Goal: Information Seeking & Learning: Learn about a topic

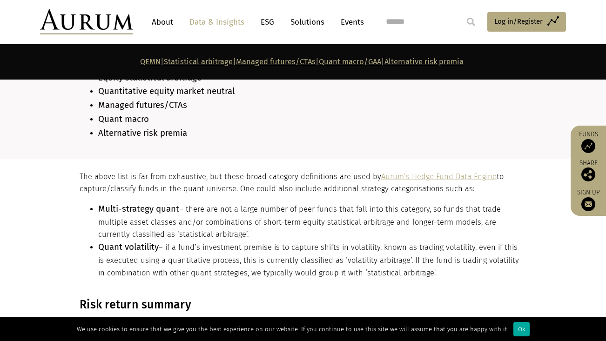
scroll to position [866, 0]
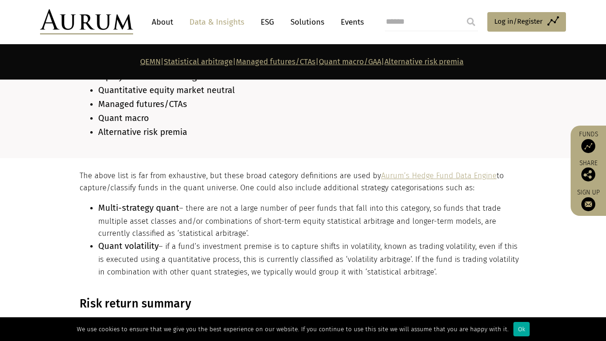
drag, startPoint x: 307, startPoint y: 192, endPoint x: 301, endPoint y: 213, distance: 22.1
click at [301, 213] on li "Multi-strategy quant – there are not a large number of peer funds that fall int…" at bounding box center [311, 221] width 426 height 39
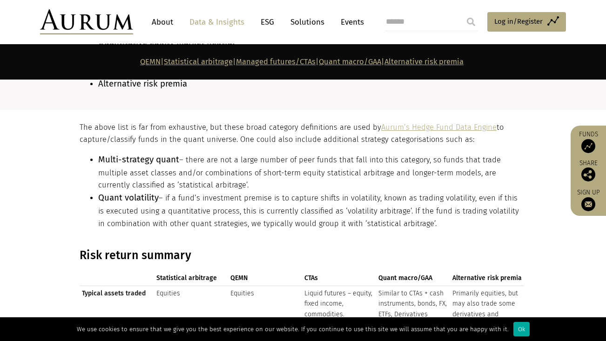
scroll to position [915, 0]
drag, startPoint x: 272, startPoint y: 144, endPoint x: 273, endPoint y: 165, distance: 21.0
click at [273, 165] on li "Multi-strategy quant – there are not a large number of peer funds that fall int…" at bounding box center [311, 172] width 426 height 39
drag, startPoint x: 281, startPoint y: 166, endPoint x: 297, endPoint y: 149, distance: 23.0
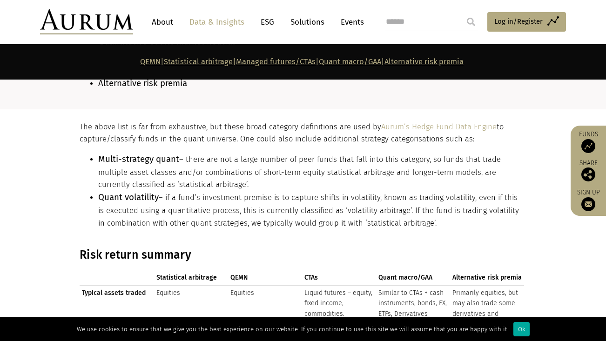
click at [297, 153] on li "Multi-strategy quant – there are not a large number of peer funds that fall int…" at bounding box center [311, 172] width 426 height 39
click at [286, 199] on li "Quant volatility – if a fund’s investment premise is to capture shifts in volat…" at bounding box center [311, 210] width 426 height 39
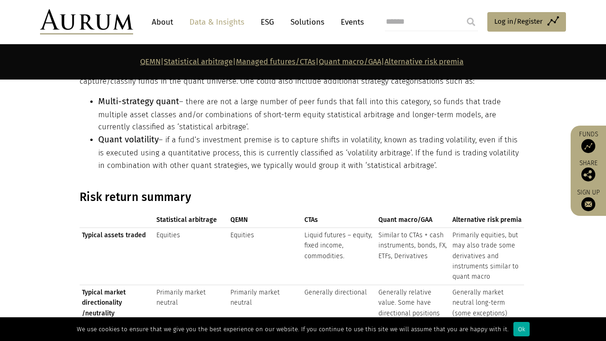
scroll to position [974, 0]
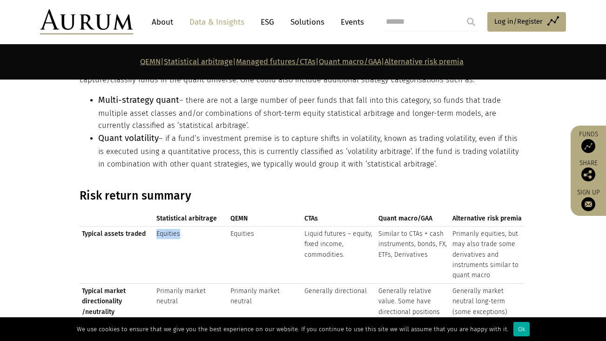
drag, startPoint x: 187, startPoint y: 218, endPoint x: 155, endPoint y: 217, distance: 31.7
click at [155, 226] on td "Equities" at bounding box center [191, 254] width 74 height 57
drag, startPoint x: 155, startPoint y: 220, endPoint x: 182, endPoint y: 226, distance: 28.1
click at [182, 226] on td "Equities" at bounding box center [191, 254] width 74 height 57
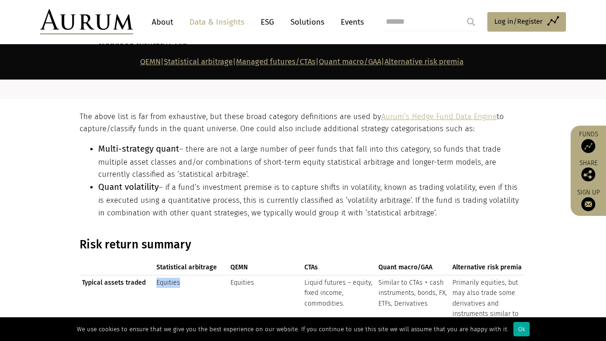
scroll to position [924, 0]
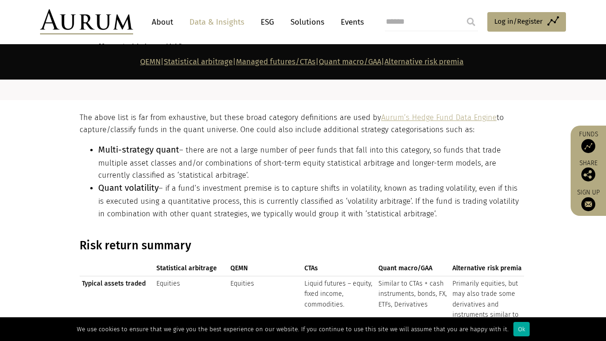
click at [222, 182] on li "Quant volatility – if a fund’s investment premise is to capture shifts in volat…" at bounding box center [311, 201] width 426 height 39
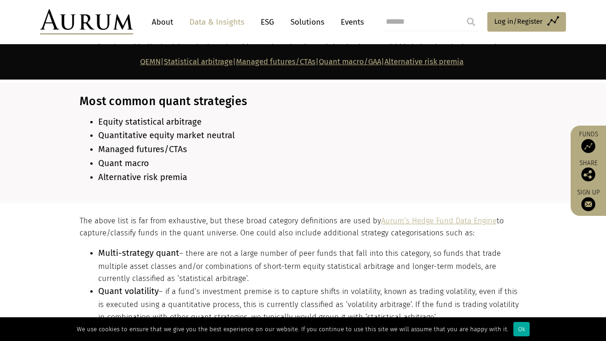
scroll to position [829, 0]
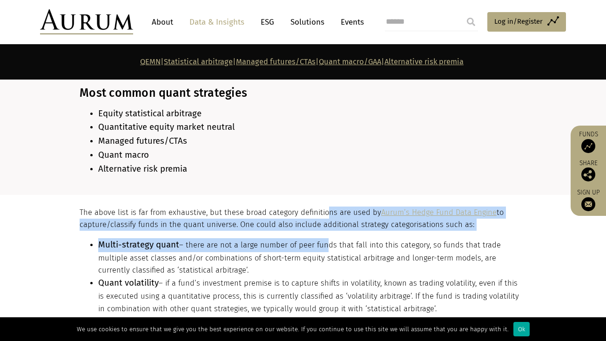
drag, startPoint x: 322, startPoint y: 199, endPoint x: 322, endPoint y: 228, distance: 28.9
click at [322, 228] on div "The above list is far from exhaustive, but these broad category definitions are…" at bounding box center [302, 264] width 444 height 115
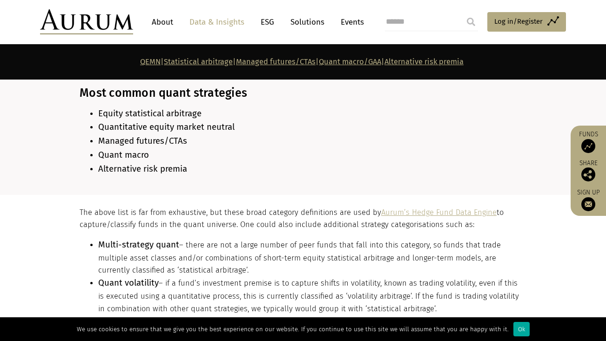
click at [319, 238] on li "Multi-strategy quant – there are not a large number of peer funds that fall int…" at bounding box center [311, 257] width 426 height 39
drag, startPoint x: 316, startPoint y: 232, endPoint x: 311, endPoint y: 250, distance: 18.3
click at [311, 250] on li "Multi-strategy quant – there are not a large number of peer funds that fall int…" at bounding box center [311, 257] width 426 height 39
click at [310, 250] on li "Multi-strategy quant – there are not a large number of peer funds that fall int…" at bounding box center [311, 257] width 426 height 39
drag, startPoint x: 297, startPoint y: 257, endPoint x: 291, endPoint y: 217, distance: 40.4
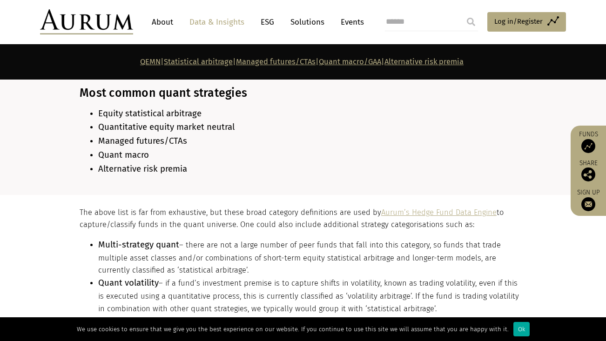
click at [291, 217] on div "The above list is far from exhaustive, but these broad category definitions are…" at bounding box center [302, 264] width 444 height 115
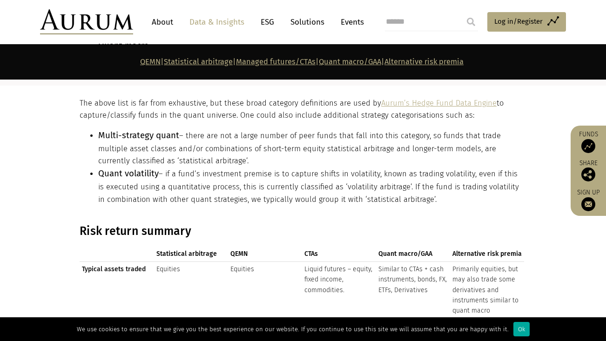
scroll to position [982, 0]
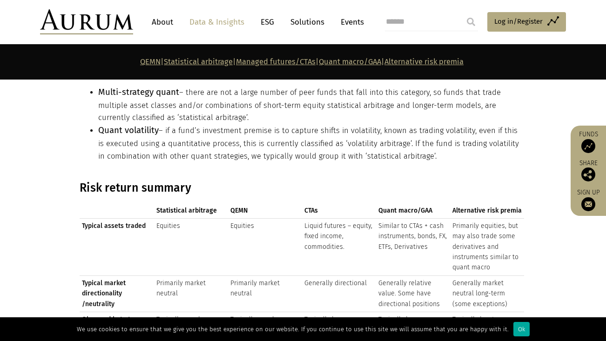
click at [240, 240] on td "Equities" at bounding box center [265, 246] width 74 height 57
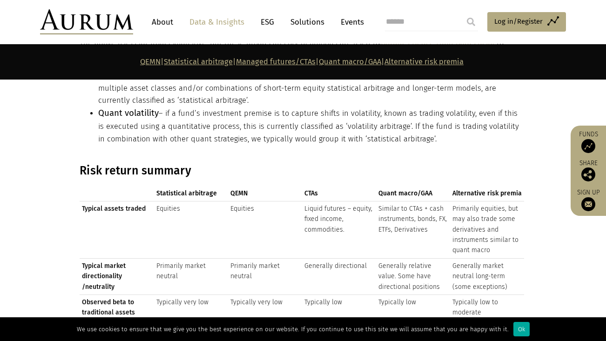
scroll to position [1002, 0]
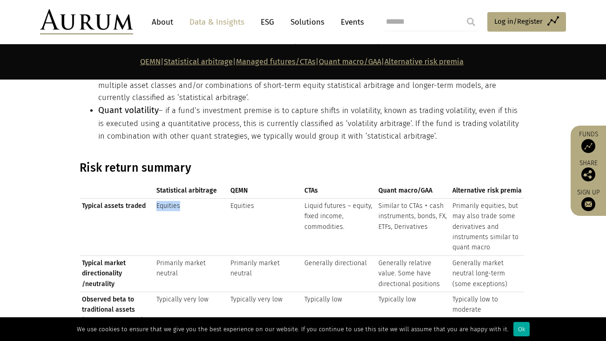
drag, startPoint x: 155, startPoint y: 190, endPoint x: 182, endPoint y: 192, distance: 26.1
click at [182, 198] on td "Equities" at bounding box center [191, 226] width 74 height 57
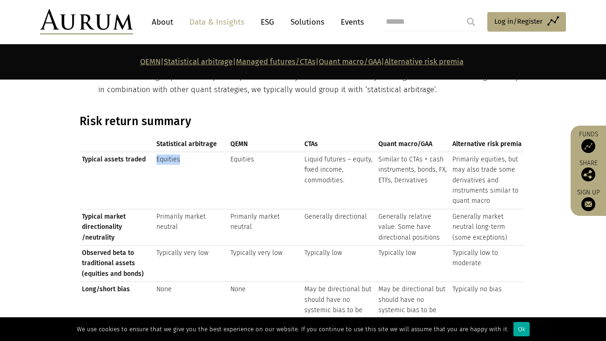
scroll to position [1078, 0]
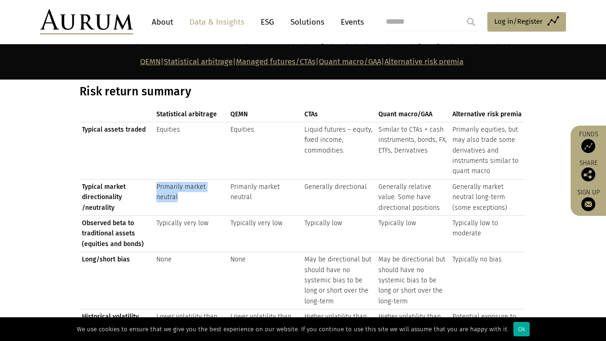
drag, startPoint x: 155, startPoint y: 169, endPoint x: 193, endPoint y: 181, distance: 39.5
click at [193, 181] on td "Primarily market neutral" at bounding box center [191, 197] width 74 height 36
drag, startPoint x: 193, startPoint y: 181, endPoint x: 153, endPoint y: 169, distance: 41.7
click at [153, 179] on tr "Typical market directionality /neutrality Primarily market neutral Primarily ma…" at bounding box center [302, 197] width 444 height 36
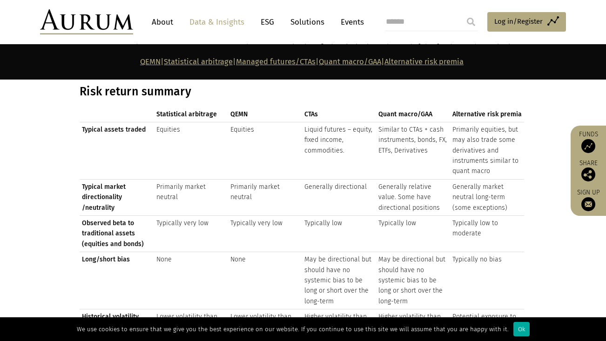
click at [162, 179] on td "Primarily market neutral" at bounding box center [191, 197] width 74 height 36
drag, startPoint x: 162, startPoint y: 171, endPoint x: 180, endPoint y: 182, distance: 20.7
click at [180, 182] on td "Primarily market neutral" at bounding box center [191, 197] width 74 height 36
drag, startPoint x: 173, startPoint y: 180, endPoint x: 152, endPoint y: 170, distance: 23.5
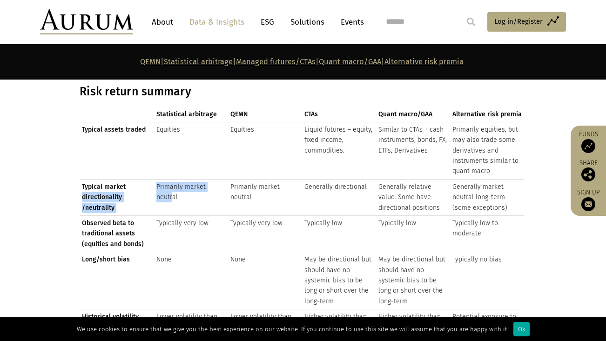
click at [152, 179] on tr "Typical market directionality /neutrality Primarily market neutral Primarily ma…" at bounding box center [302, 197] width 444 height 36
click at [159, 179] on td "Primarily market neutral" at bounding box center [191, 197] width 74 height 36
drag, startPoint x: 158, startPoint y: 168, endPoint x: 177, endPoint y: 178, distance: 21.2
click at [177, 179] on td "Primarily market neutral" at bounding box center [191, 197] width 74 height 36
drag, startPoint x: 152, startPoint y: 172, endPoint x: 180, endPoint y: 180, distance: 29.0
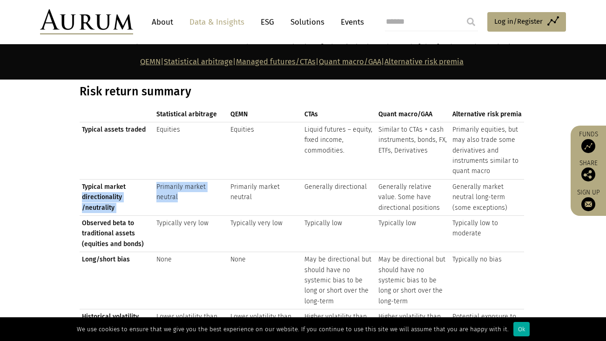
click at [180, 180] on tr "Typical market directionality /neutrality Primarily market neutral Primarily ma…" at bounding box center [302, 197] width 444 height 36
click at [180, 180] on td "Primarily market neutral" at bounding box center [191, 197] width 74 height 36
drag, startPoint x: 155, startPoint y: 169, endPoint x: 177, endPoint y: 177, distance: 23.7
click at [177, 179] on td "Primarily market neutral" at bounding box center [191, 197] width 74 height 36
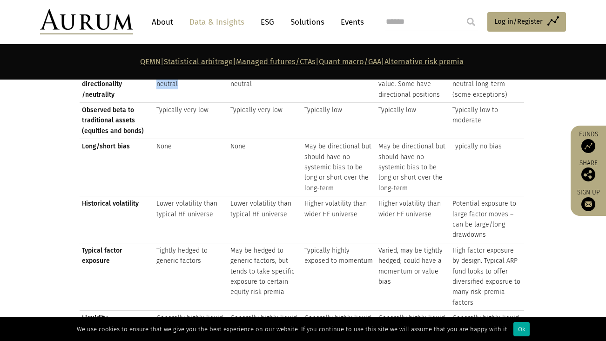
scroll to position [1193, 0]
